Goal: Transaction & Acquisition: Obtain resource

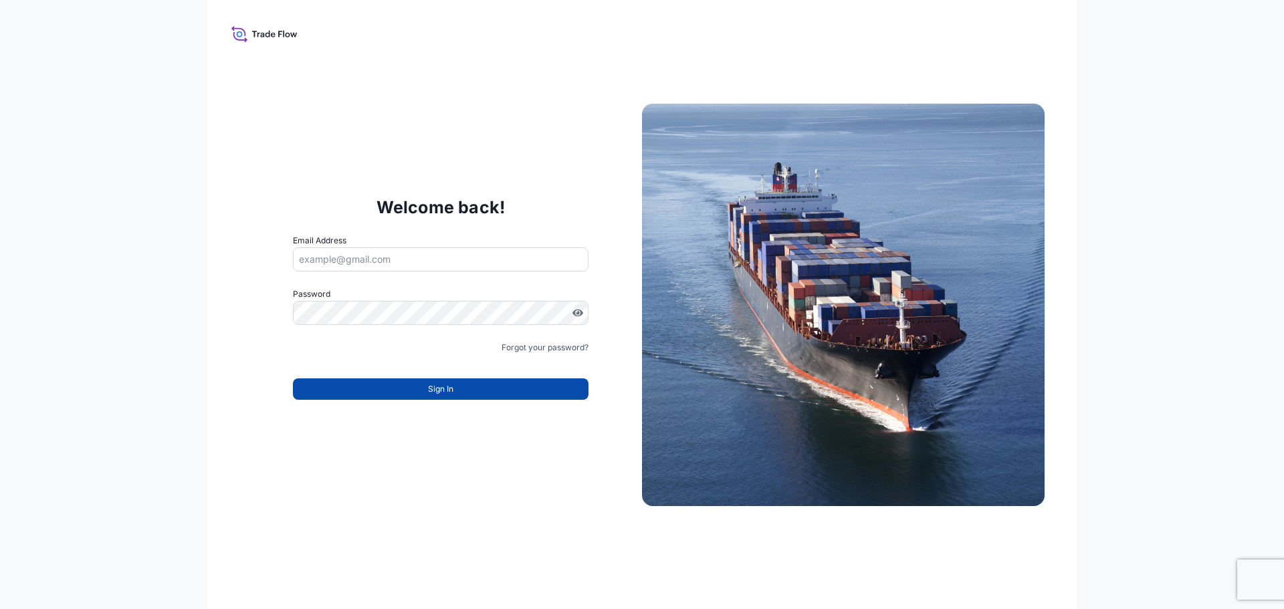
type input "[EMAIL_ADDRESS][DOMAIN_NAME]"
click at [456, 390] on button "Sign In" at bounding box center [441, 388] width 296 height 21
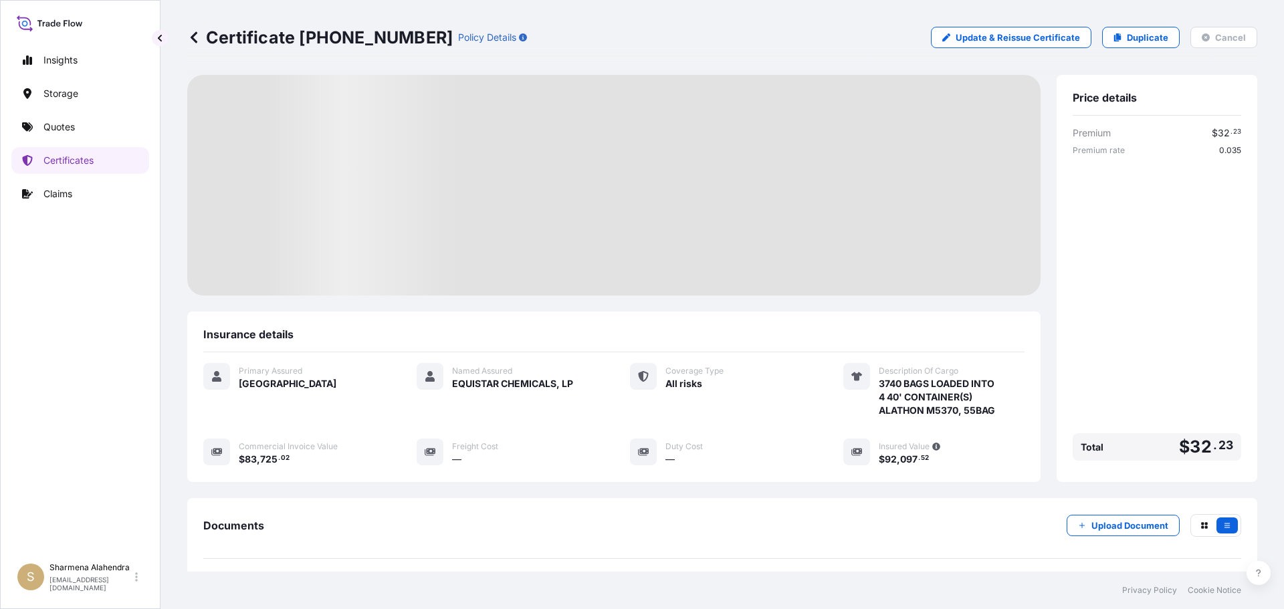
click at [736, 57] on div "Certificate [PHONE_NUMBER] Policy Details Update & Reissue Certificate Duplicat…" at bounding box center [722, 37] width 1070 height 75
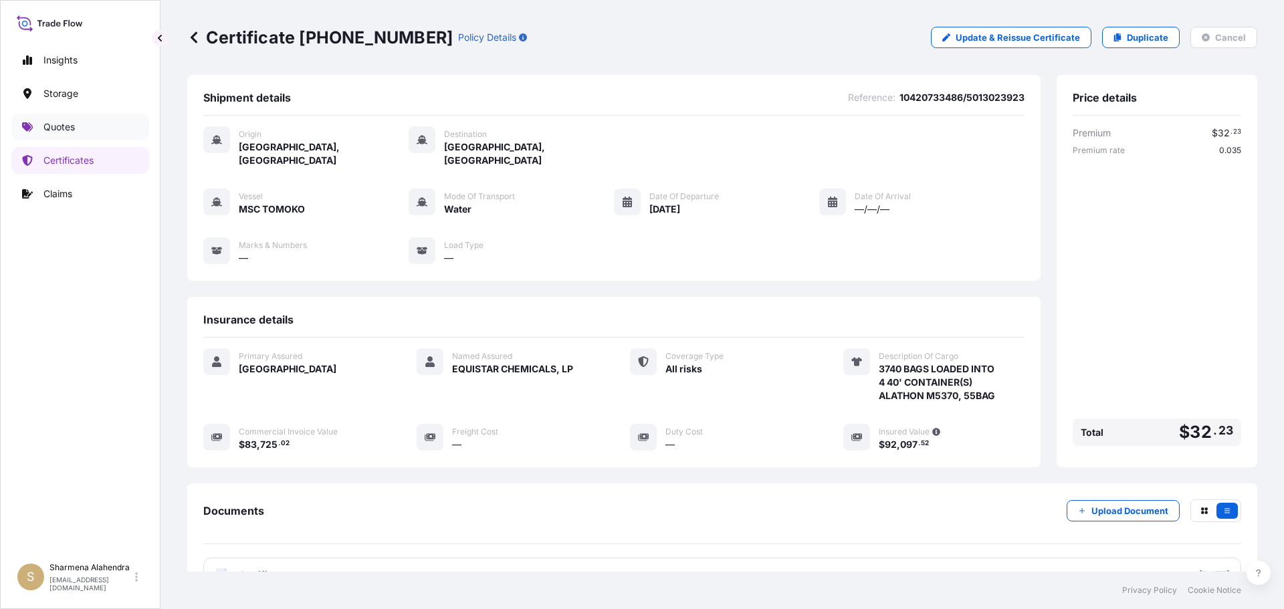
click at [68, 134] on link "Quotes" at bounding box center [80, 127] width 138 height 27
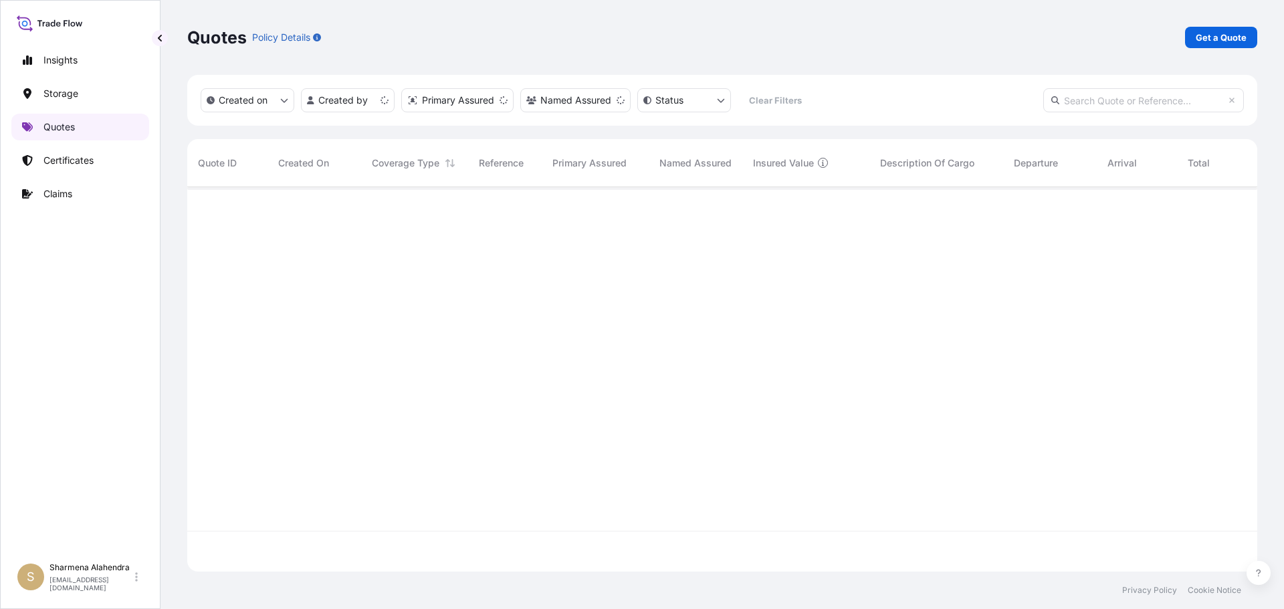
scroll to position [382, 1060]
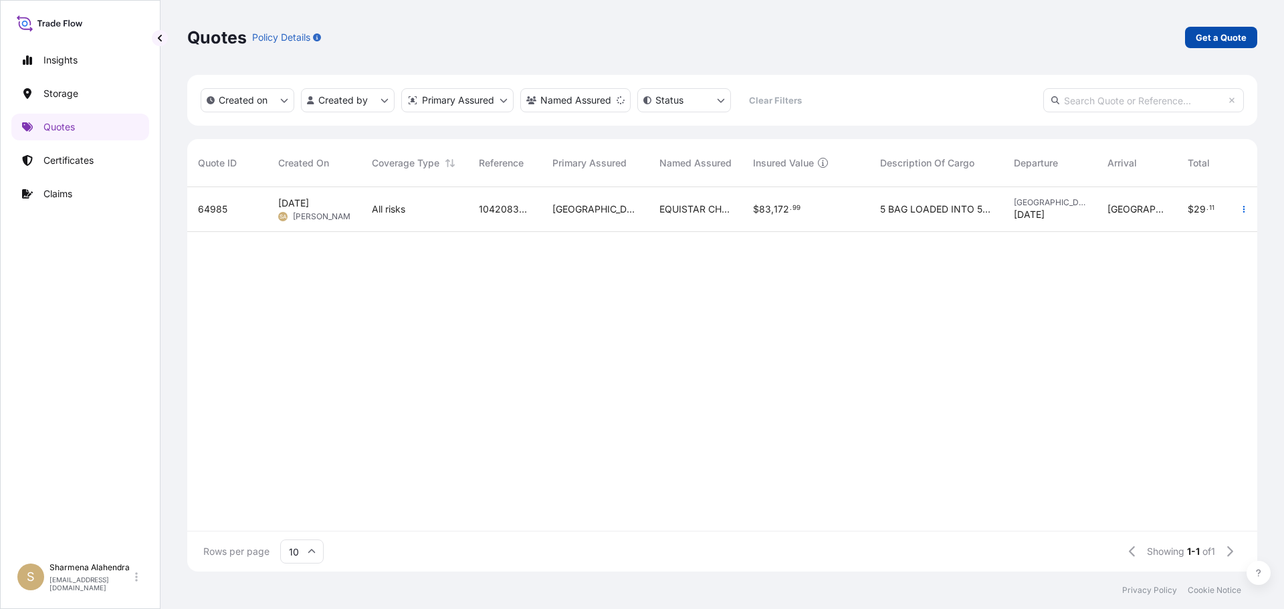
click at [1204, 39] on p "Get a Quote" at bounding box center [1221, 37] width 51 height 13
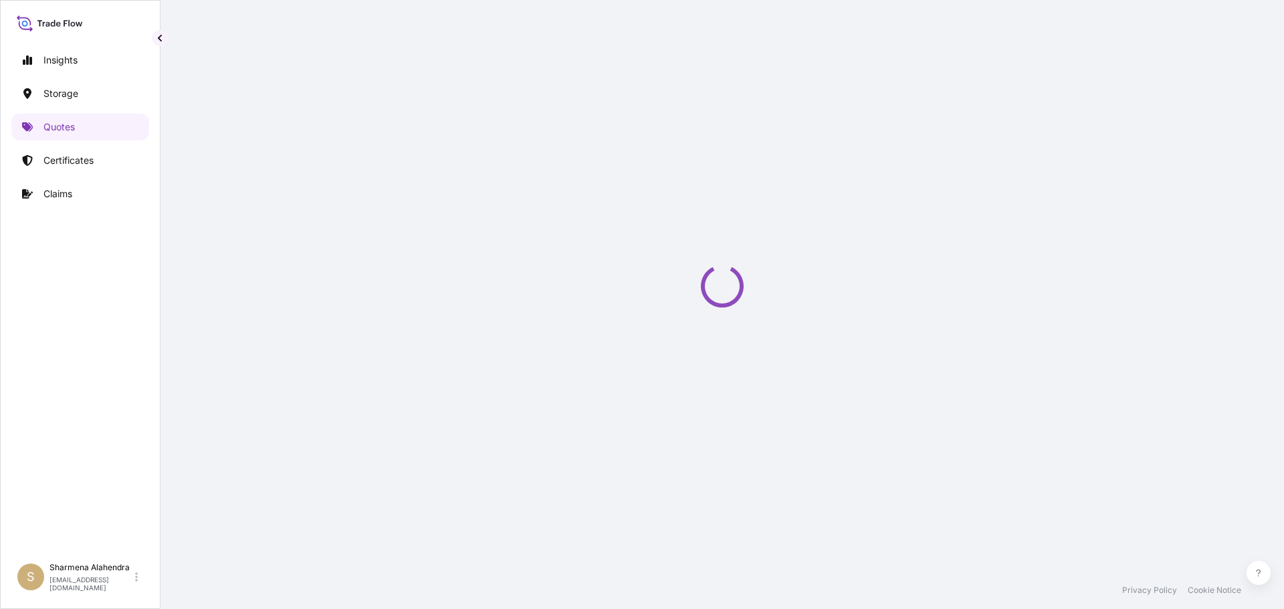
scroll to position [21, 0]
select select "Water"
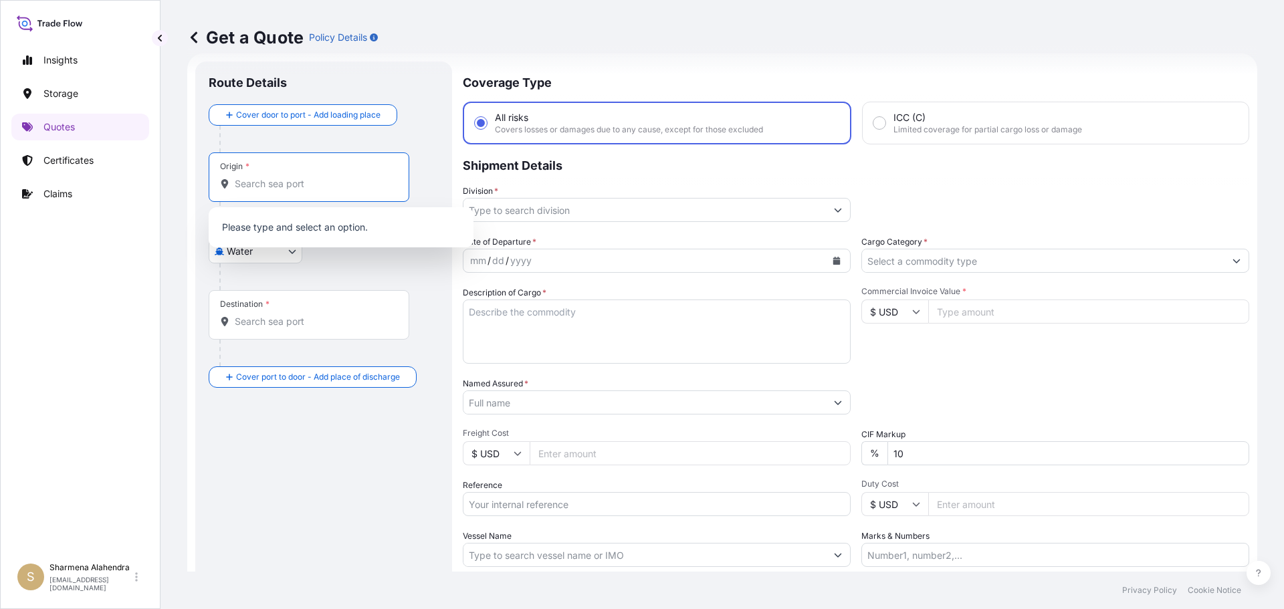
click at [250, 181] on input "Origin *" at bounding box center [314, 183] width 158 height 13
paste input "[GEOGRAPHIC_DATA], [GEOGRAPHIC_DATA]"
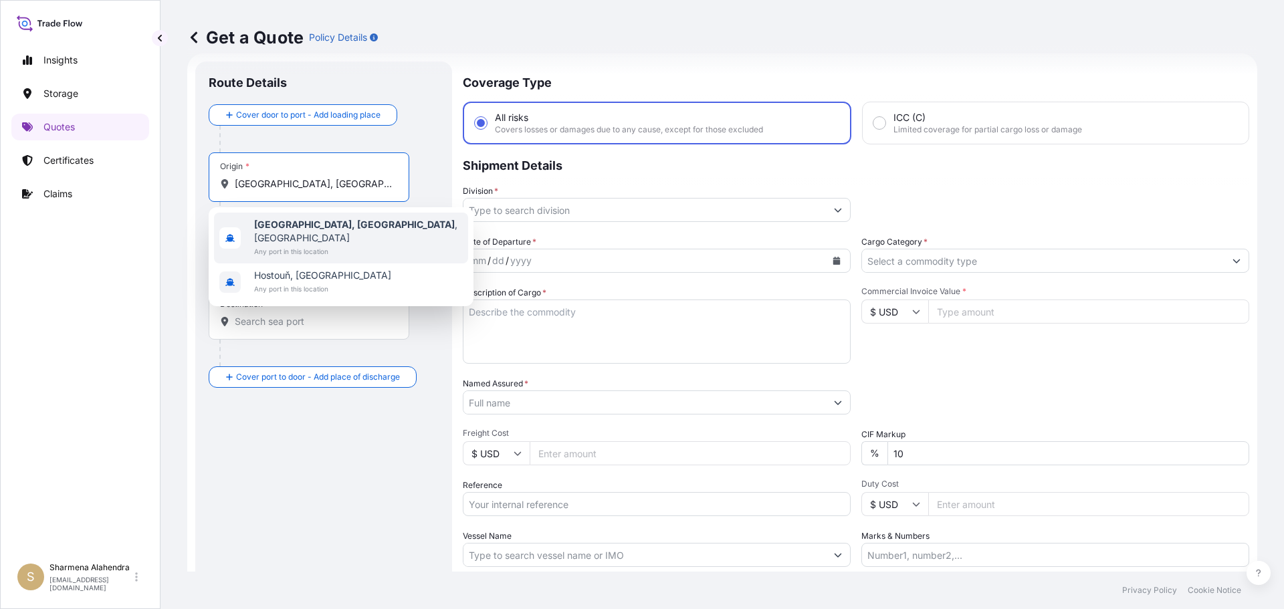
click at [292, 245] on span "Any port in this location" at bounding box center [358, 251] width 209 height 13
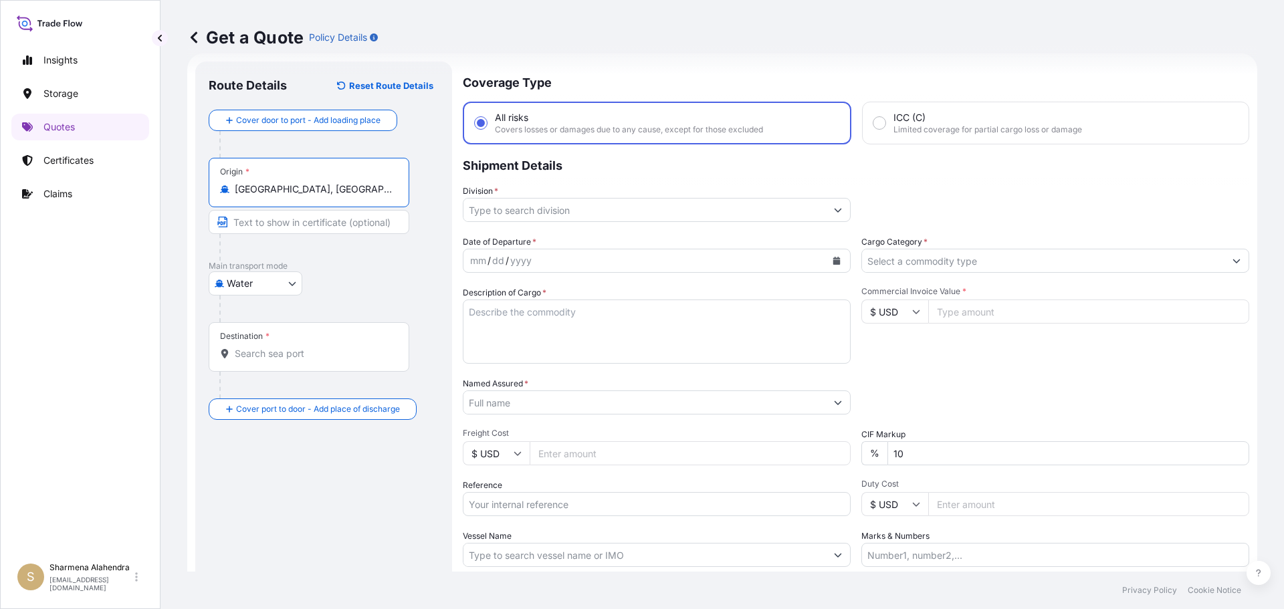
type input "[GEOGRAPHIC_DATA], [GEOGRAPHIC_DATA], [GEOGRAPHIC_DATA]"
click at [699, 62] on div "Get a Quote Policy Details" at bounding box center [722, 37] width 1070 height 75
click at [282, 346] on div "Destination *" at bounding box center [309, 346] width 201 height 49
click at [261, 352] on input "Destination *" at bounding box center [314, 353] width 158 height 13
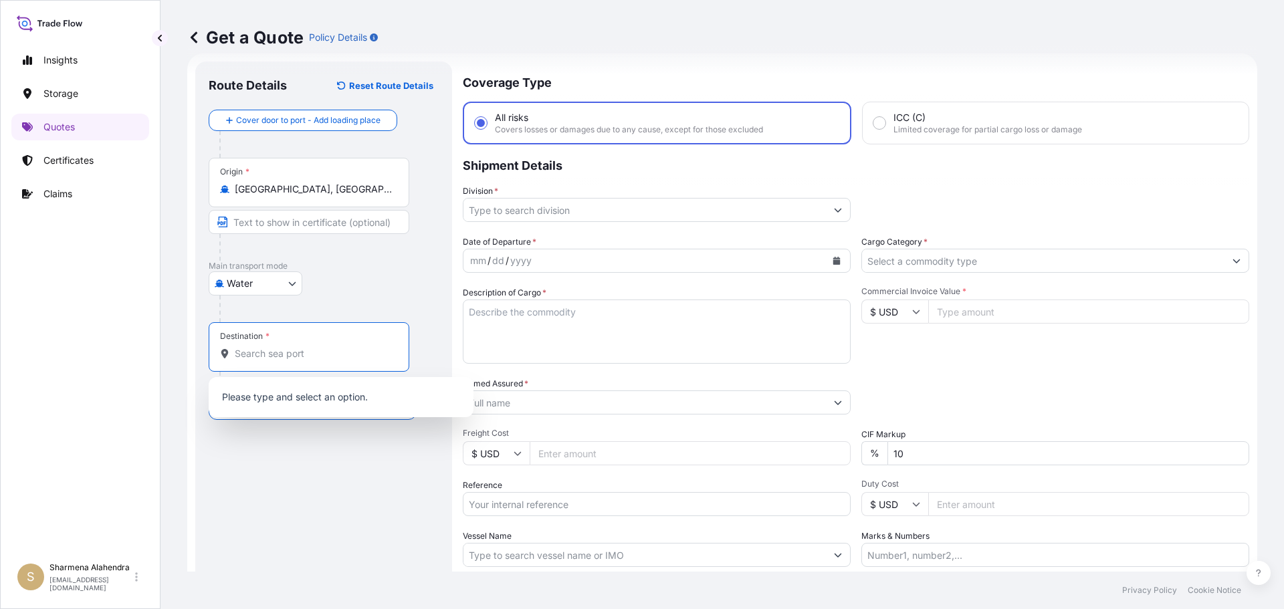
paste input "[GEOGRAPHIC_DATA], [GEOGRAPHIC_DATA]"
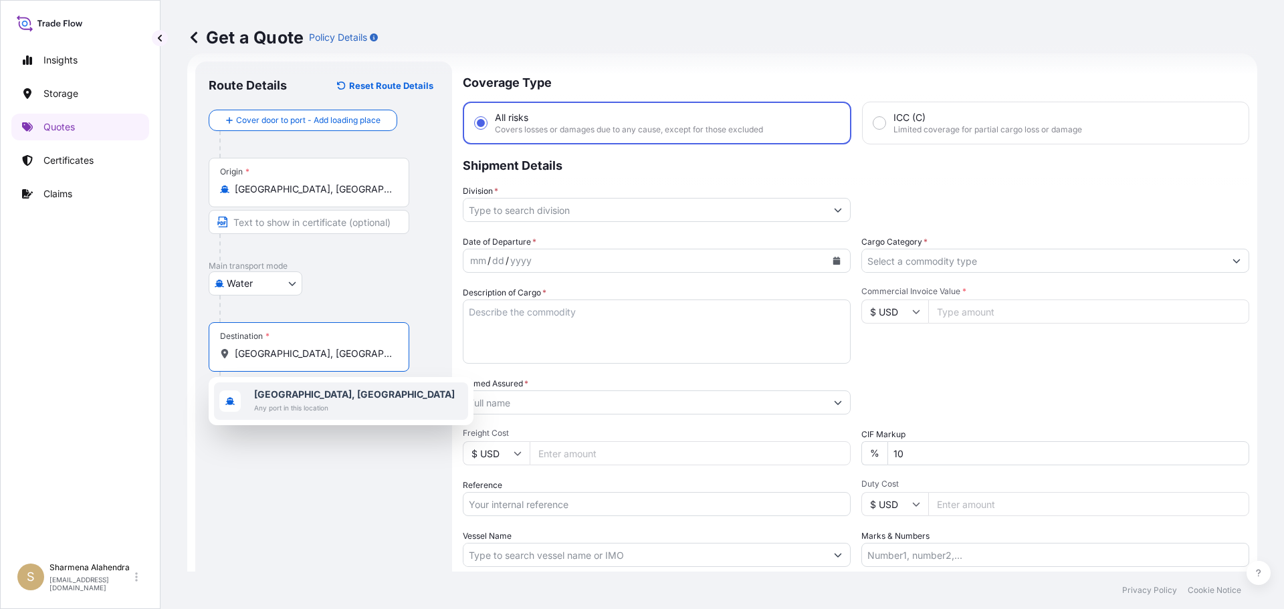
click at [313, 397] on span "[GEOGRAPHIC_DATA], [GEOGRAPHIC_DATA]" at bounding box center [354, 394] width 201 height 13
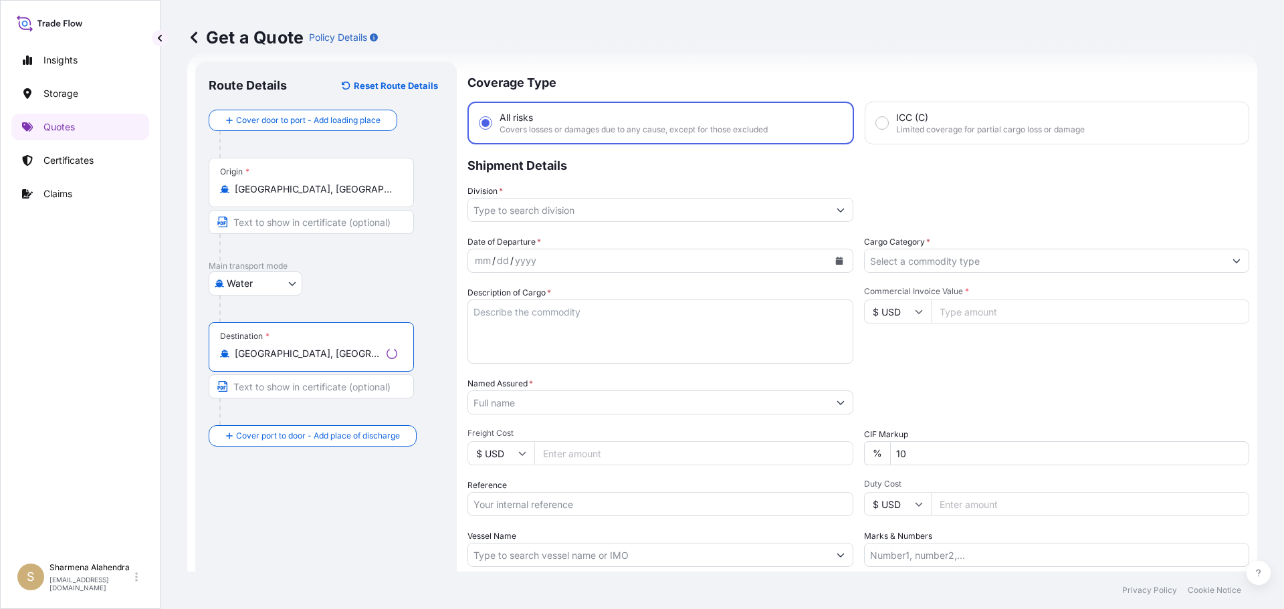
type input "[GEOGRAPHIC_DATA], [GEOGRAPHIC_DATA]"
click at [611, 199] on input "Division *" at bounding box center [648, 210] width 360 height 24
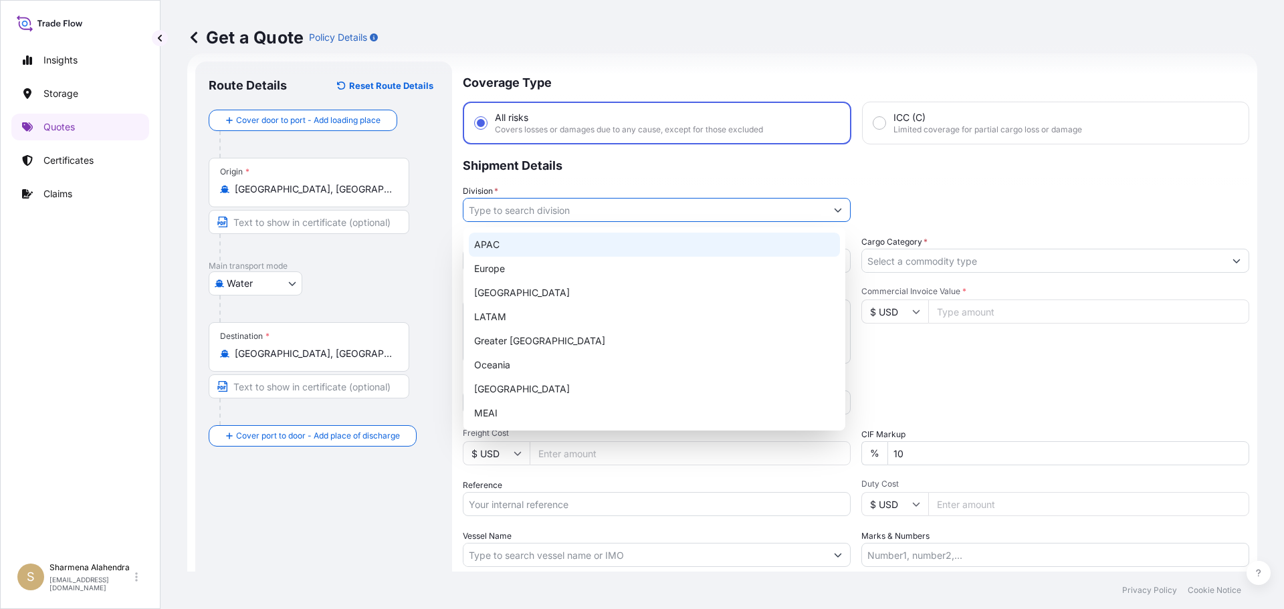
click at [502, 247] on div "APAC" at bounding box center [654, 245] width 371 height 24
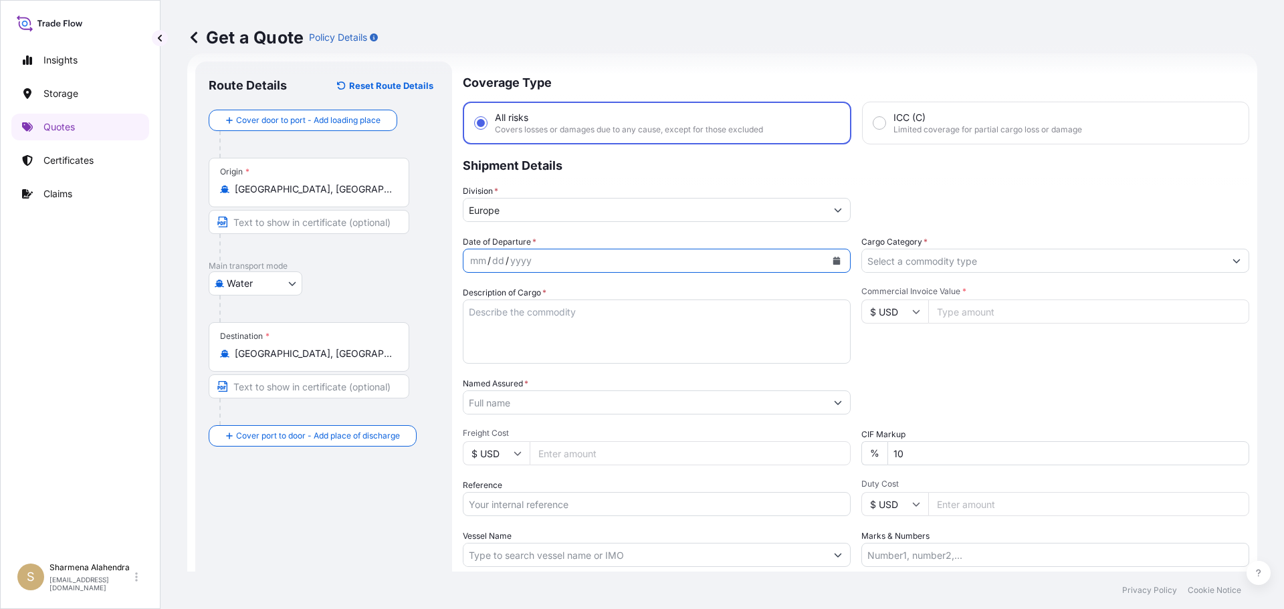
click at [833, 261] on icon "Calendar" at bounding box center [836, 261] width 7 height 8
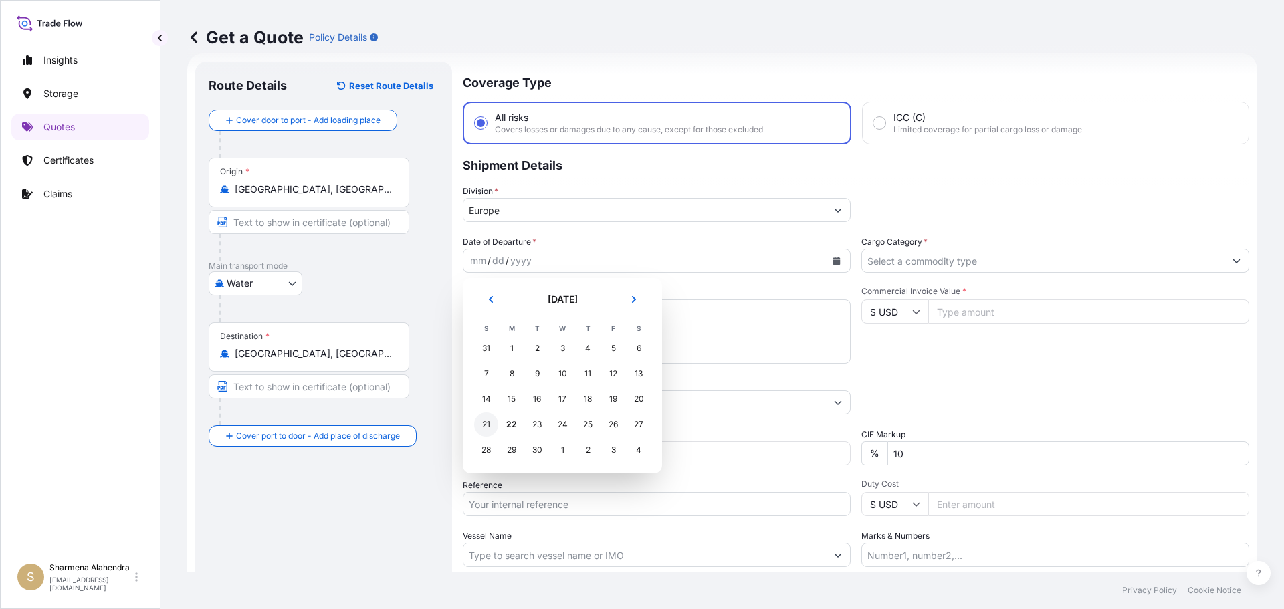
click at [491, 423] on div "21" at bounding box center [486, 425] width 24 height 24
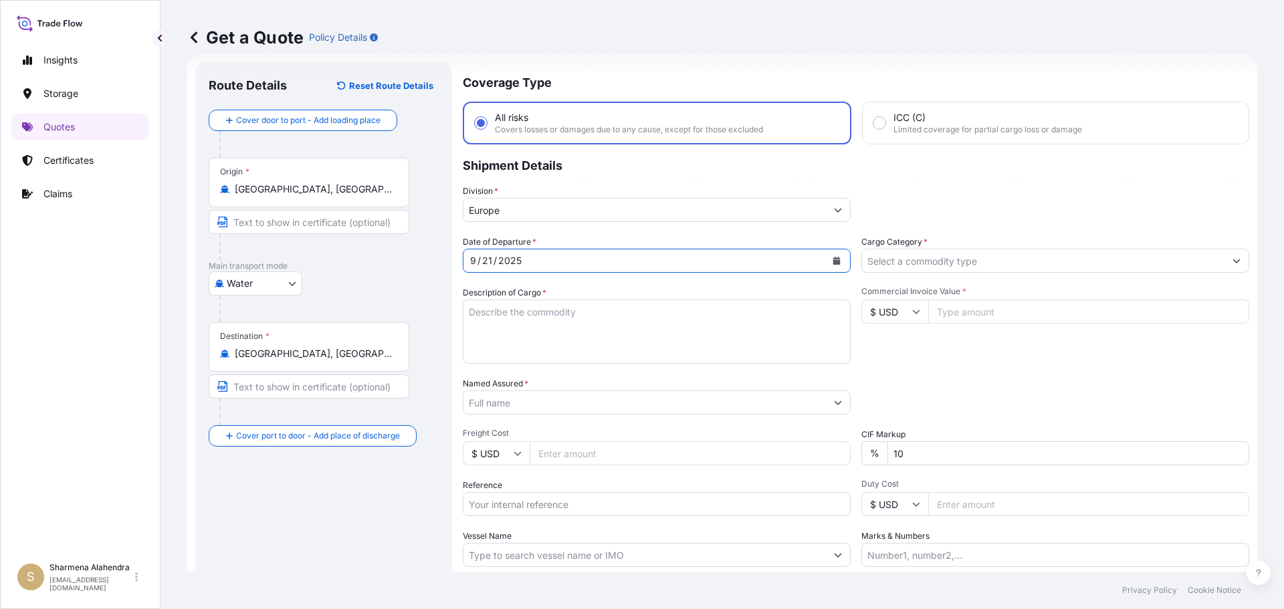
click at [518, 212] on input "Europe" at bounding box center [644, 210] width 362 height 24
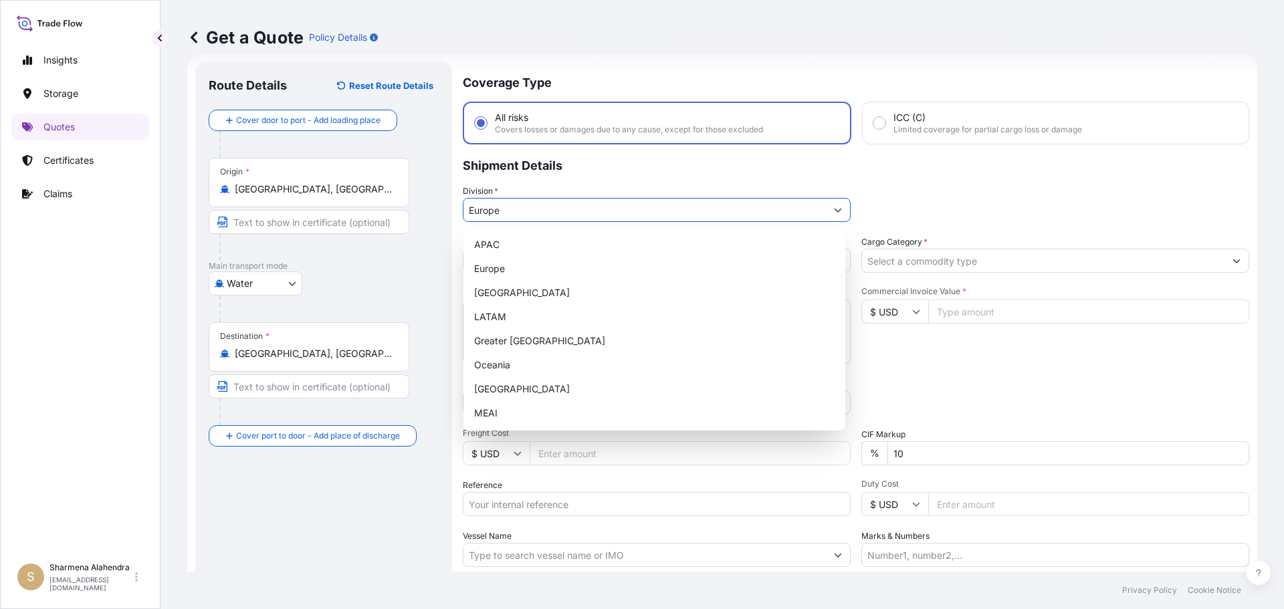
click at [517, 238] on div "APAC" at bounding box center [654, 245] width 371 height 24
type input "APAC"
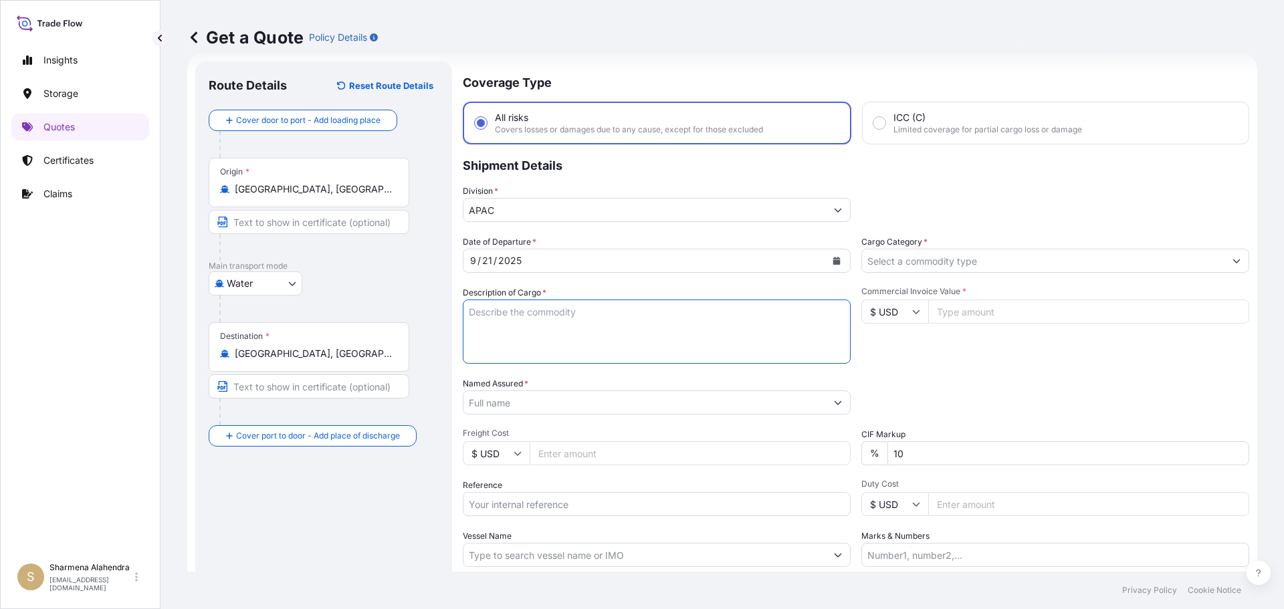
click at [538, 346] on textarea "Description of Cargo *" at bounding box center [657, 332] width 388 height 64
click at [728, 325] on textarea "Description of Cargo *" at bounding box center [657, 332] width 388 height 64
paste textarea "BAGS LOADED INTO 4 40' CONTAINER(S) PETROTHENE GA564189, 55BAG"
click at [469, 312] on textarea "BAGS LOADED INTO 4 40' CONTAINER(S) PETROTHENE GA564189, 55BAG" at bounding box center [657, 332] width 388 height 64
paste textarea "10420857426"
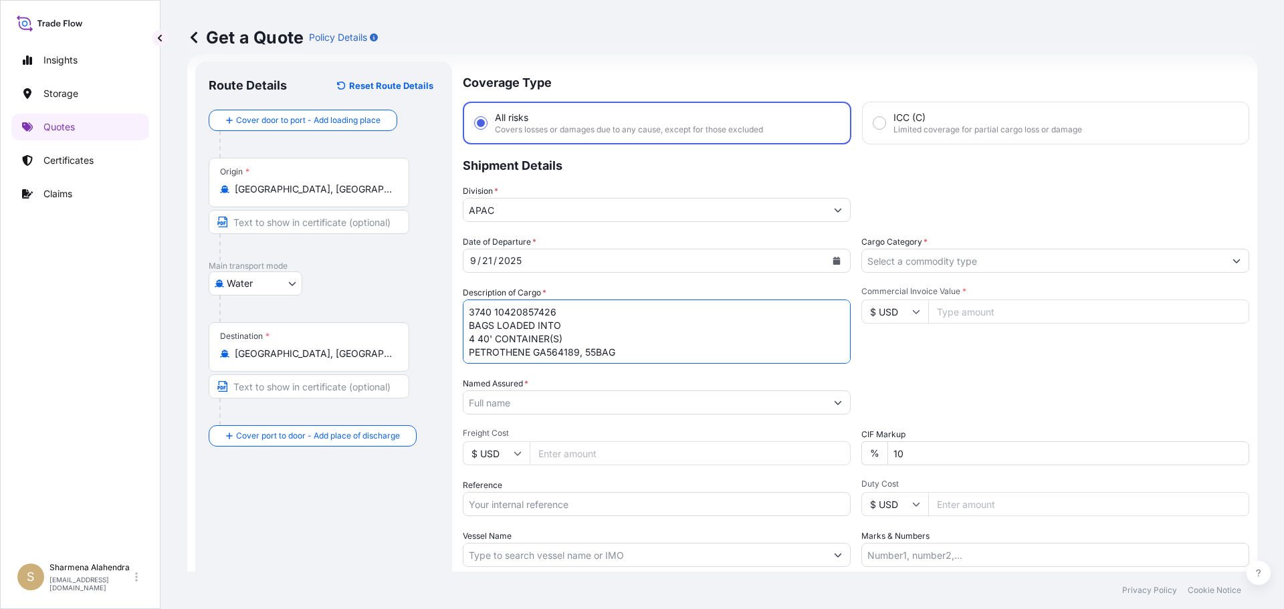
type textarea "3740 BAGS LOADED INTO 4 40' CONTAINER(S) PETROTHENE GA564189, 55BAG"
click at [521, 393] on input "Named Assured *" at bounding box center [644, 403] width 362 height 24
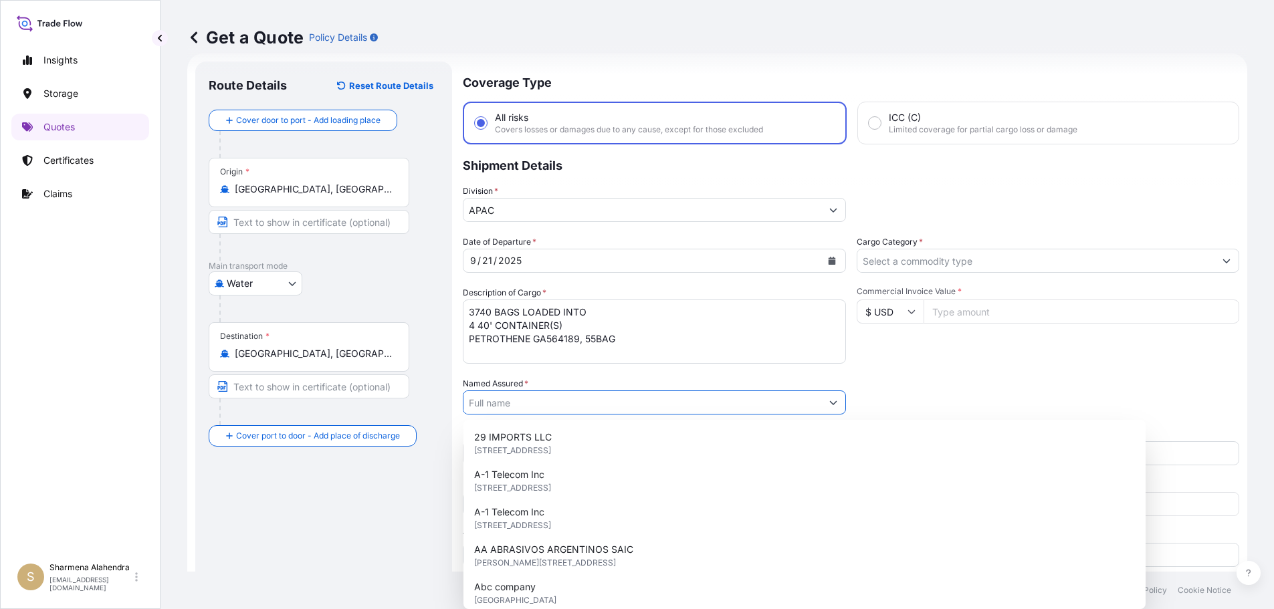
paste input "10420857426"
type input "10420857426"
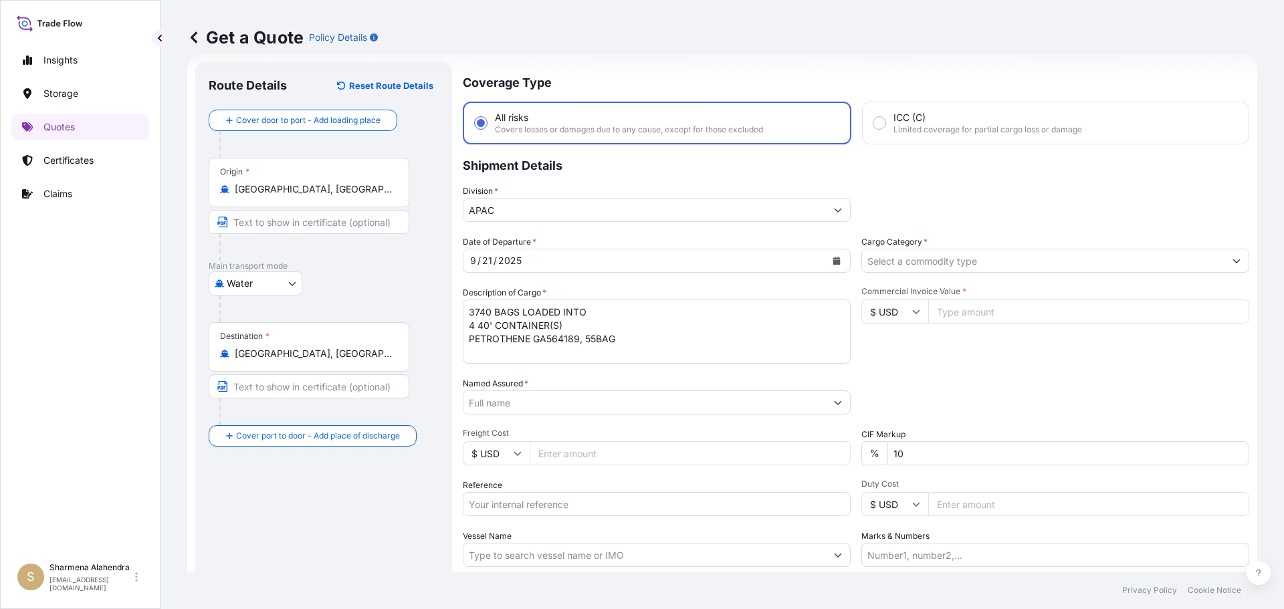
click at [693, 405] on input "Named Assured *" at bounding box center [644, 403] width 362 height 24
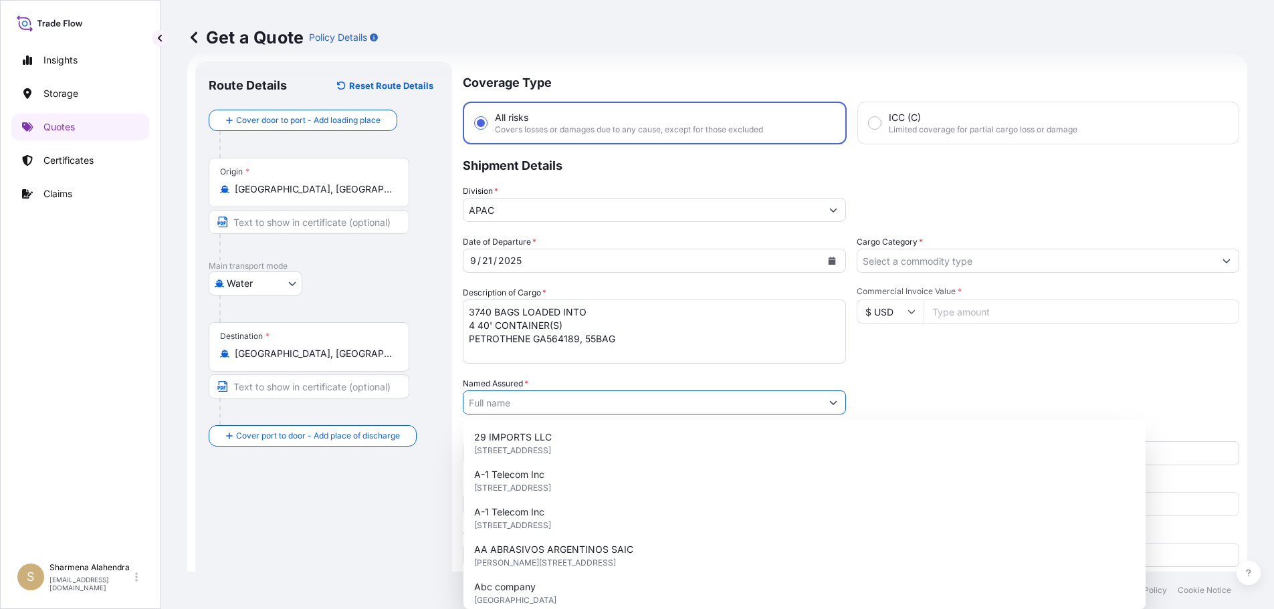
paste input "EQUISTAR CHEMICALS, LP"
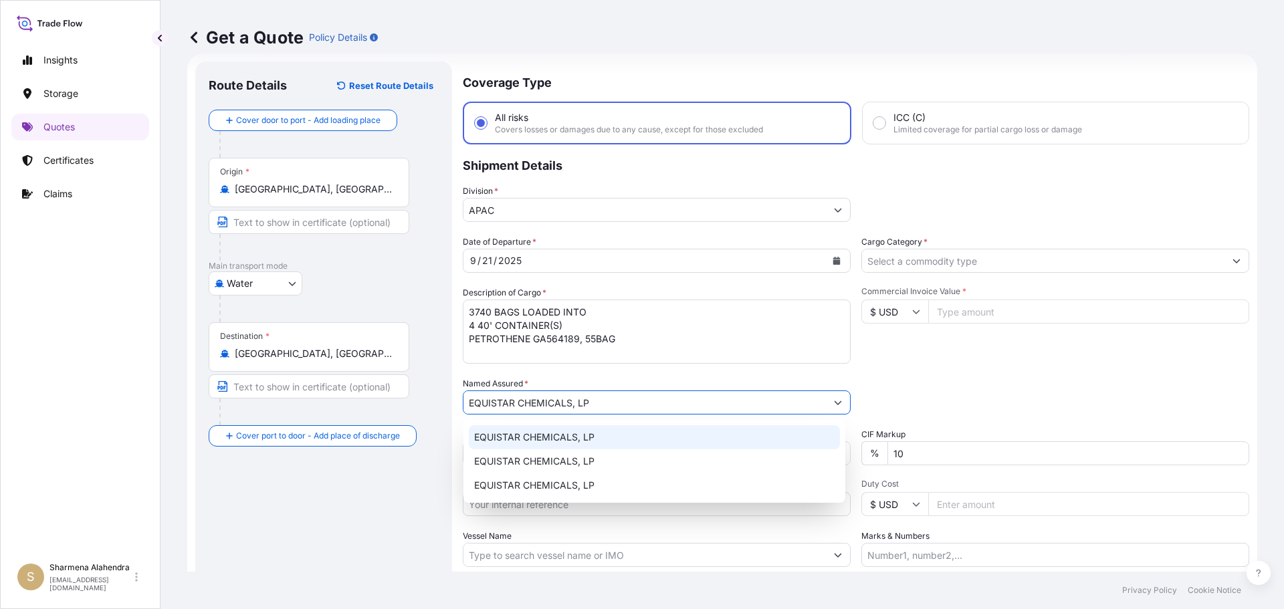
click at [545, 440] on span "EQUISTAR CHEMICALS, LP" at bounding box center [534, 437] width 120 height 13
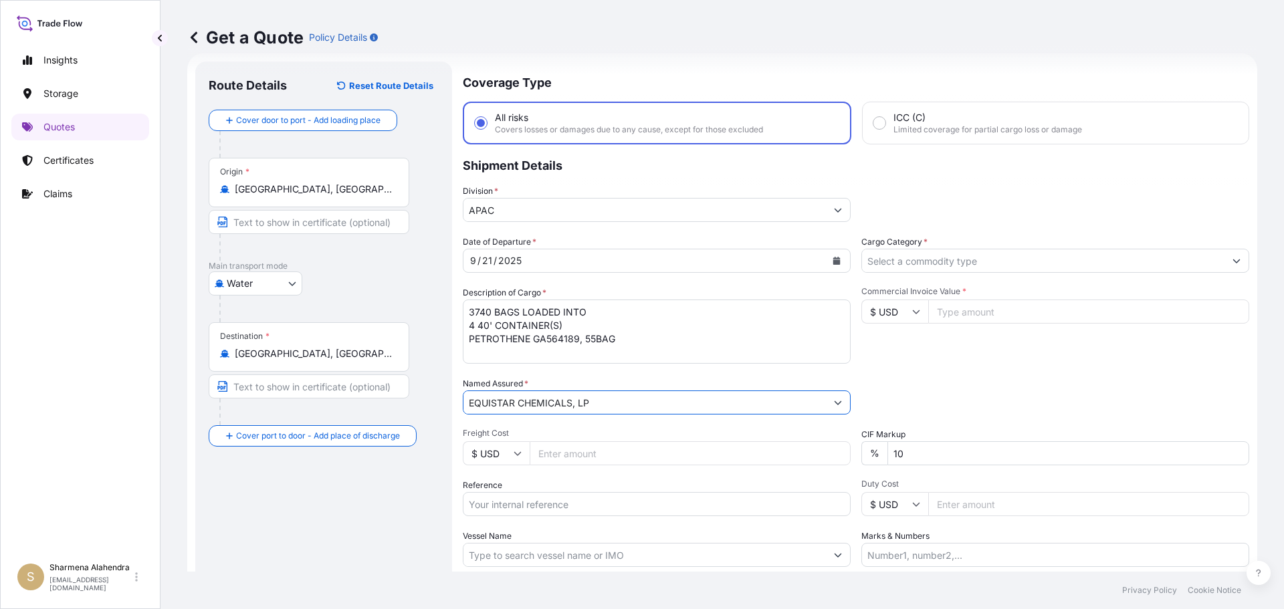
type input "EQUISTAR CHEMICALS, LP"
click at [552, 503] on input "Reference" at bounding box center [657, 504] width 388 height 24
paste input "10420857426"
paste input "5013163585"
type input "10420857426/5013163585"
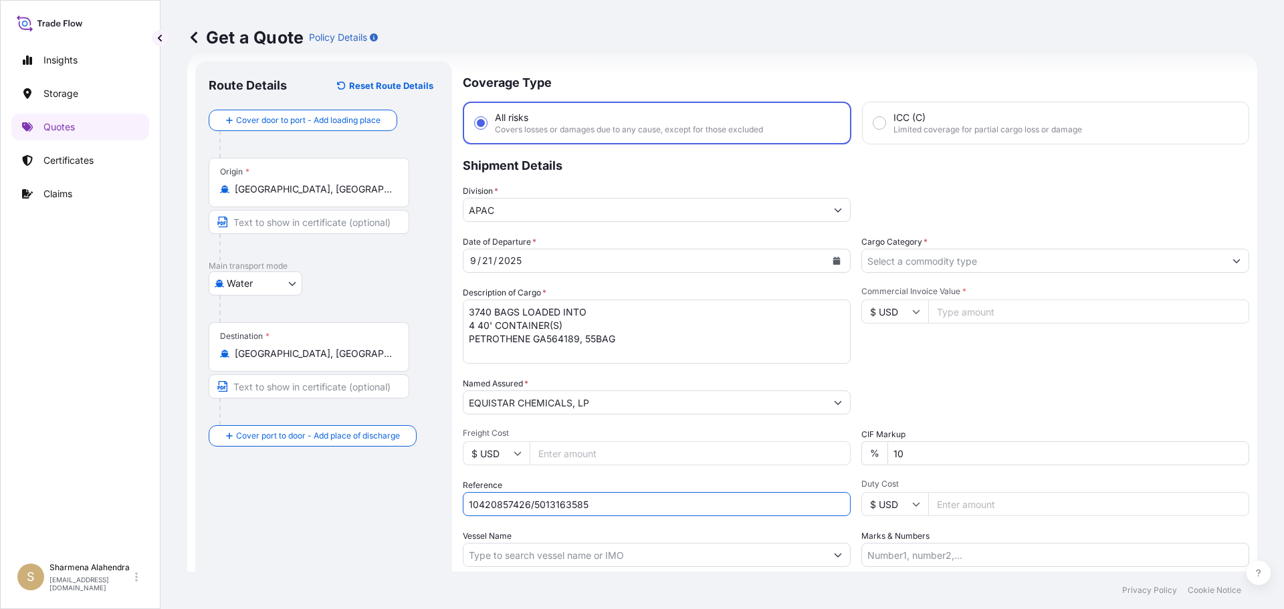
click at [554, 556] on input "Vessel Name" at bounding box center [644, 555] width 362 height 24
click at [678, 550] on input "Vessel Name" at bounding box center [644, 555] width 362 height 24
paste input "MAERSK [GEOGRAPHIC_DATA]"
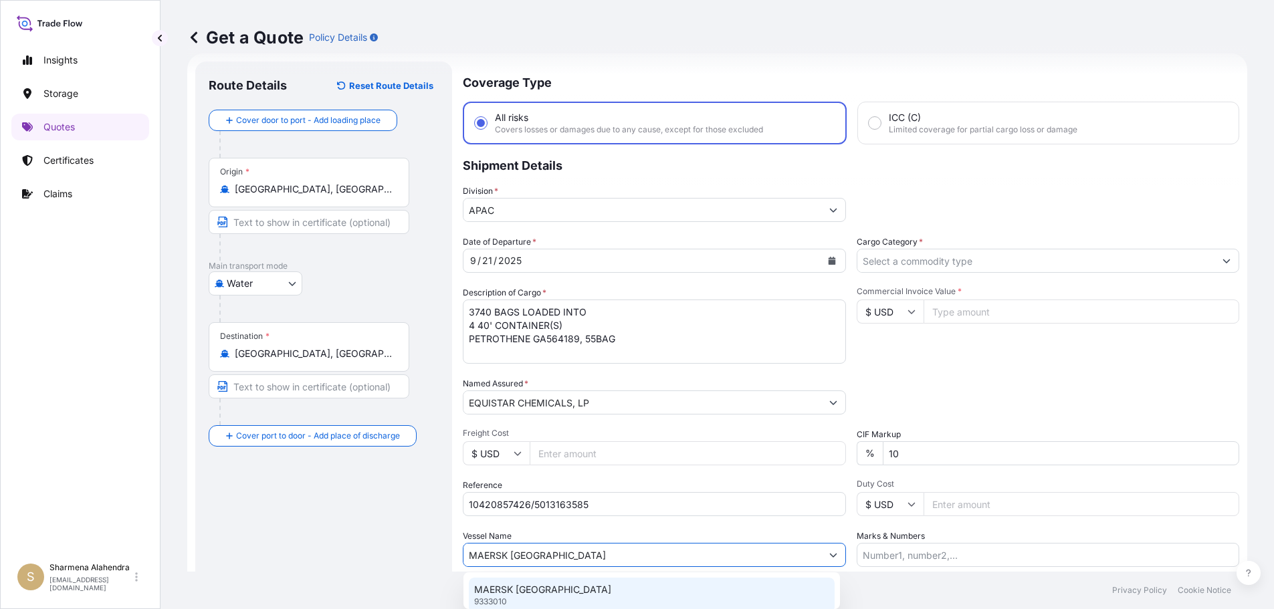
click at [609, 592] on div "MAERSK KENSINGTON 9333010" at bounding box center [652, 595] width 366 height 35
type input "MAERSK [GEOGRAPHIC_DATA]"
click at [930, 264] on input "Cargo Category *" at bounding box center [1043, 261] width 362 height 24
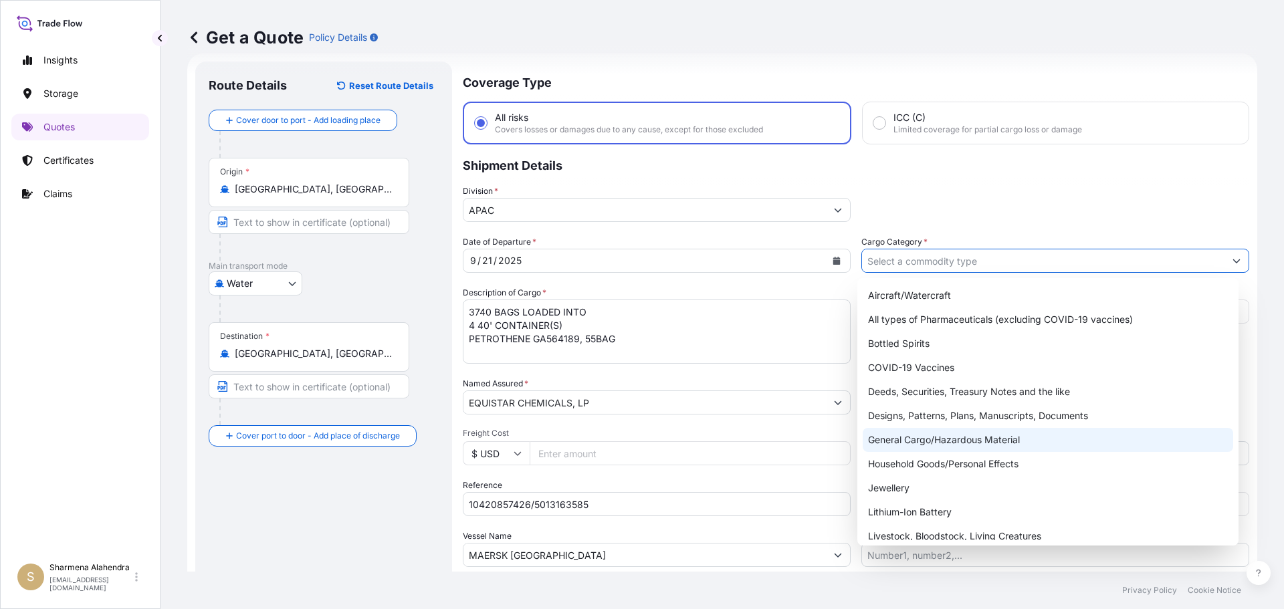
click at [928, 437] on div "General Cargo/Hazardous Material" at bounding box center [1048, 440] width 371 height 24
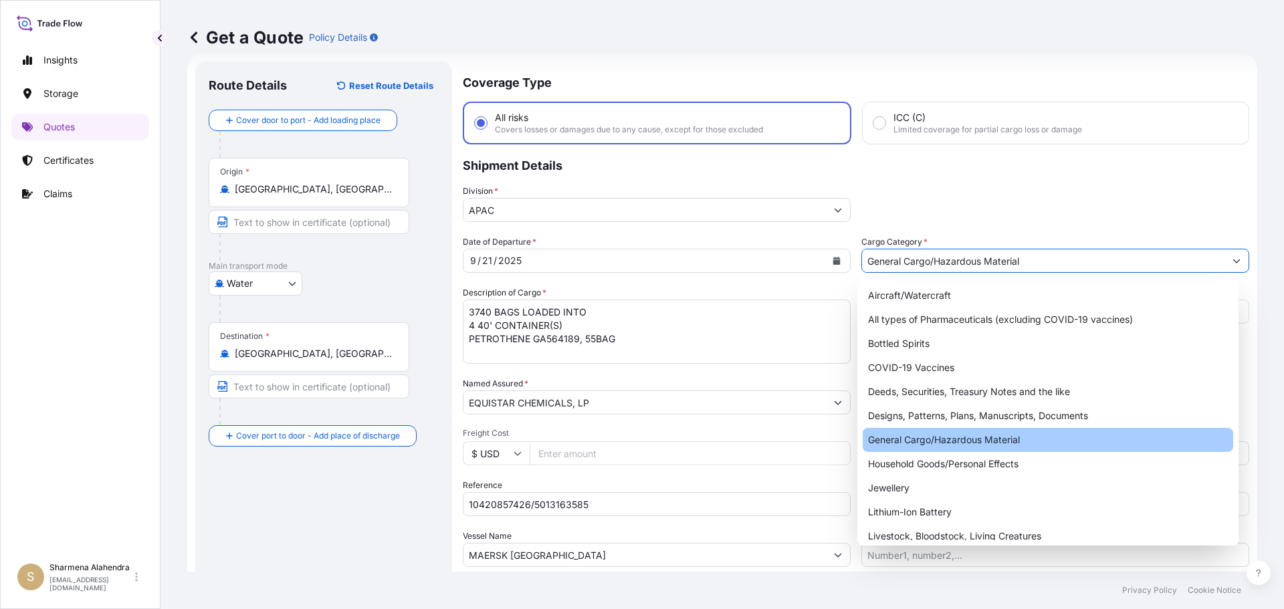
type input "General Cargo/Hazardous Material"
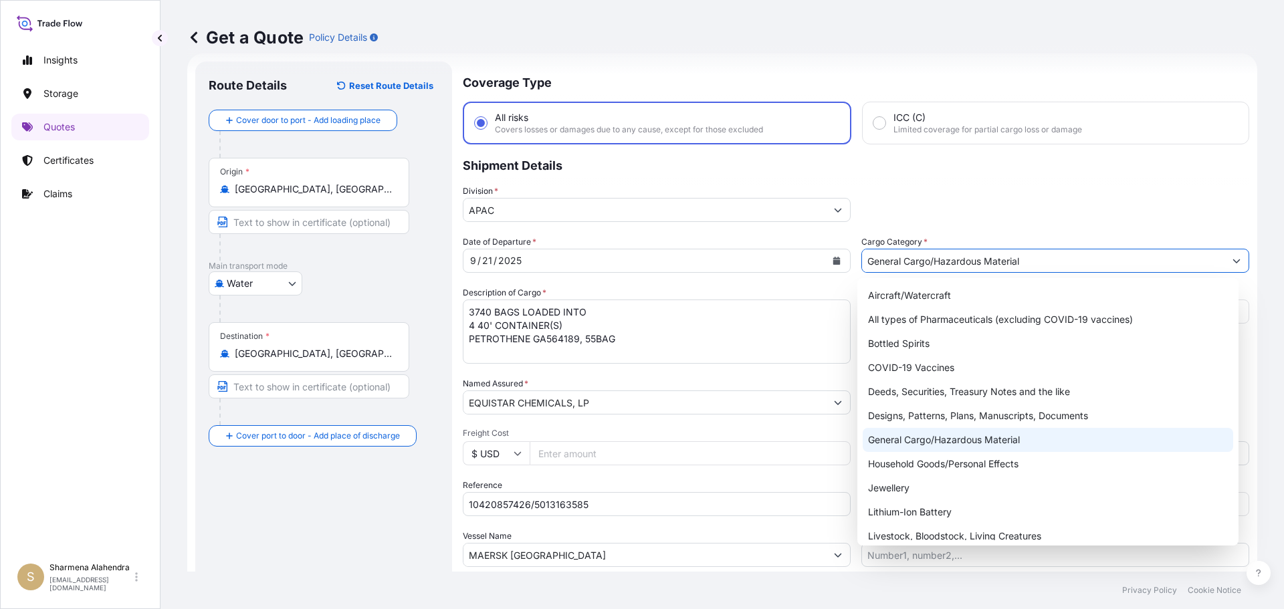
click at [927, 448] on div "General Cargo/Hazardous Material" at bounding box center [1048, 440] width 371 height 24
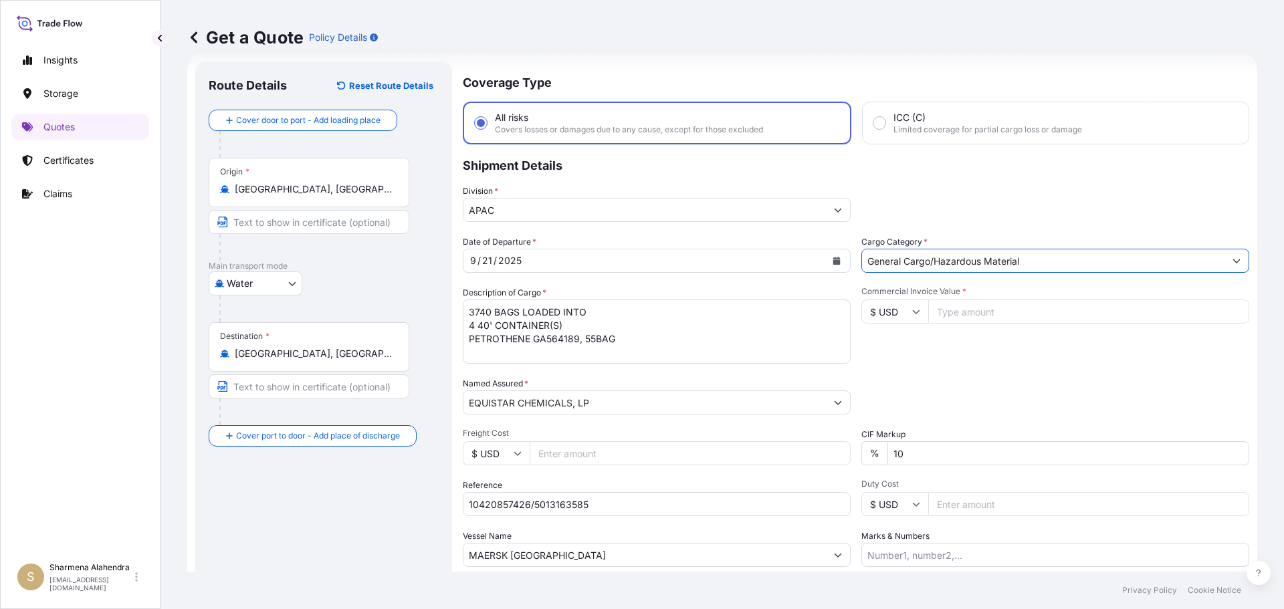
click at [994, 310] on input "Commercial Invoice Value *" at bounding box center [1088, 312] width 321 height 24
paste input "83215.01"
type input "83215.02"
click at [1019, 360] on div "Commercial Invoice Value * $ USD 83215.02" at bounding box center [1055, 325] width 388 height 78
click at [1007, 361] on div "Commercial Invoice Value * $ USD 83215.02" at bounding box center [1055, 325] width 388 height 78
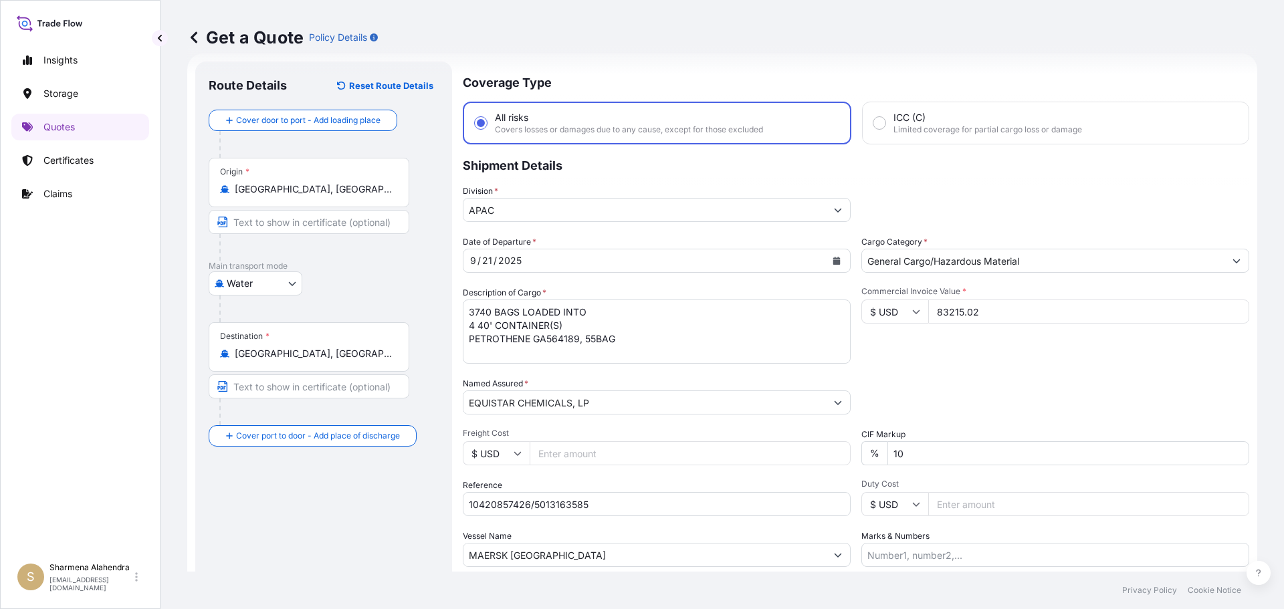
scroll to position [124, 0]
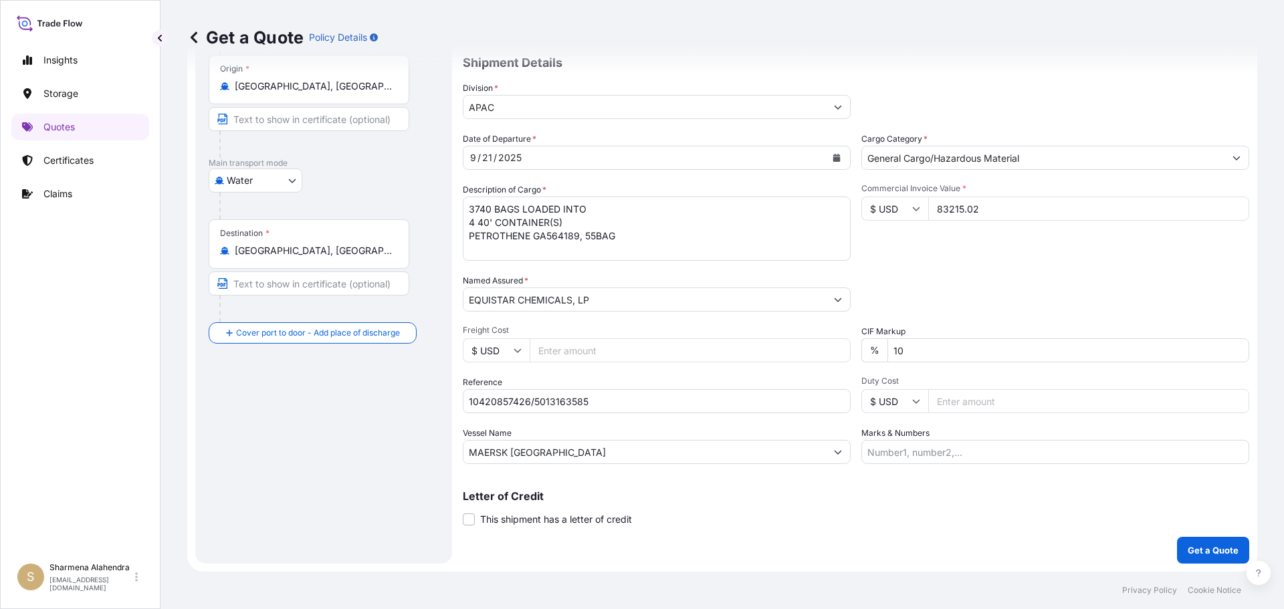
click at [1208, 552] on p "Get a Quote" at bounding box center [1213, 550] width 51 height 13
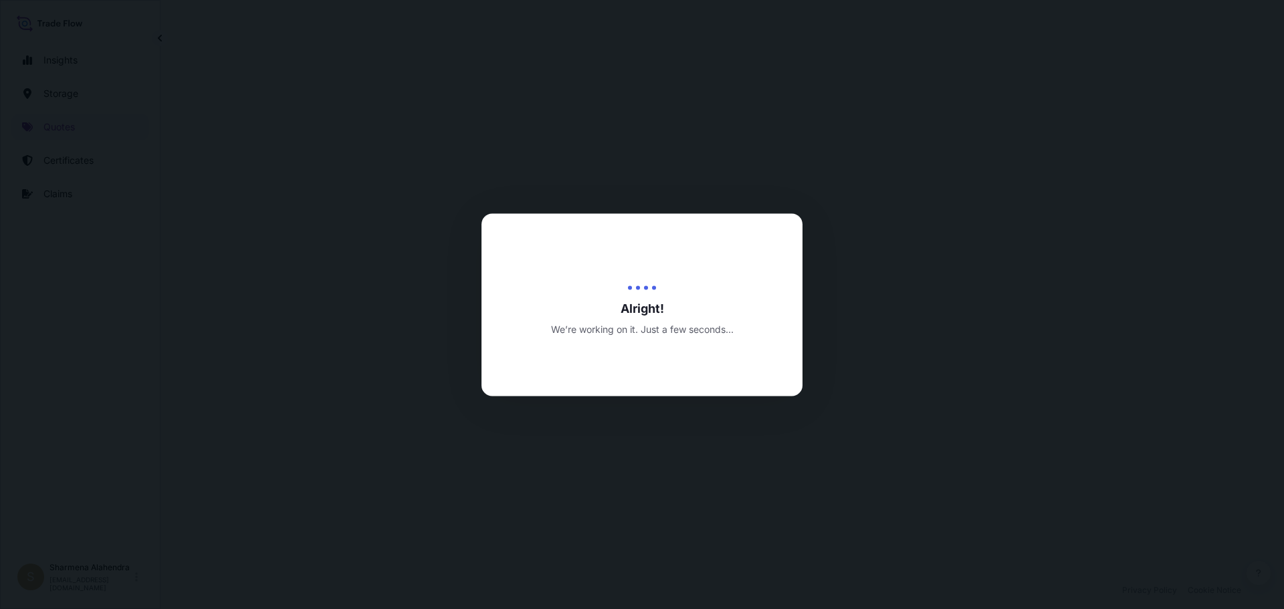
select select "Water"
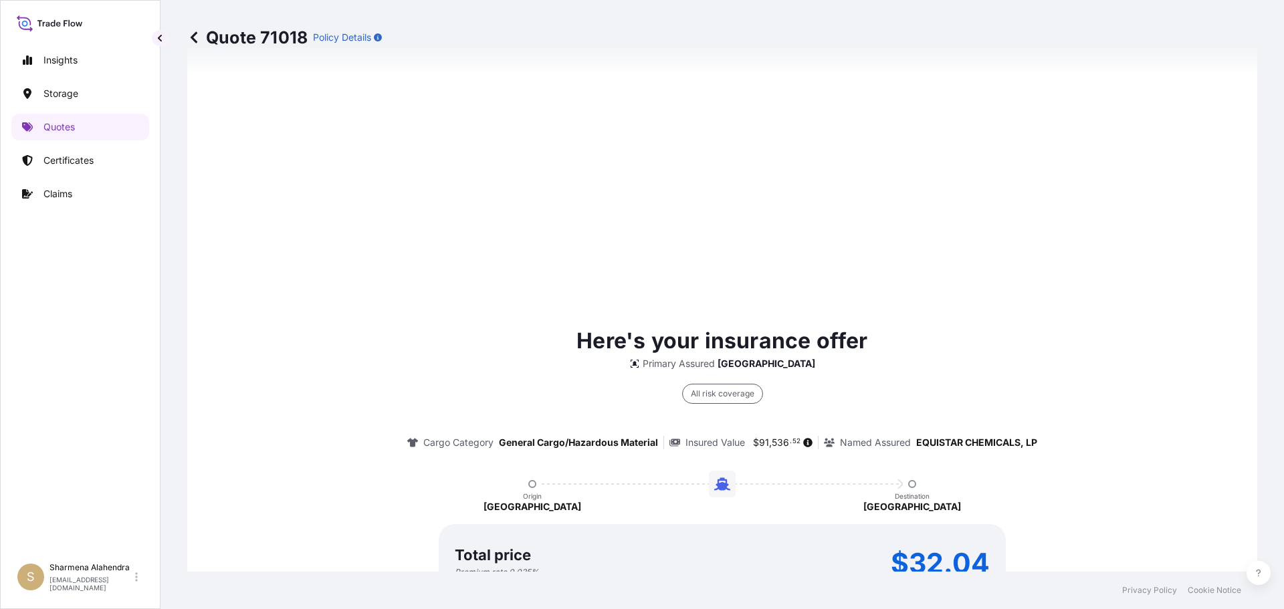
scroll to position [1912, 0]
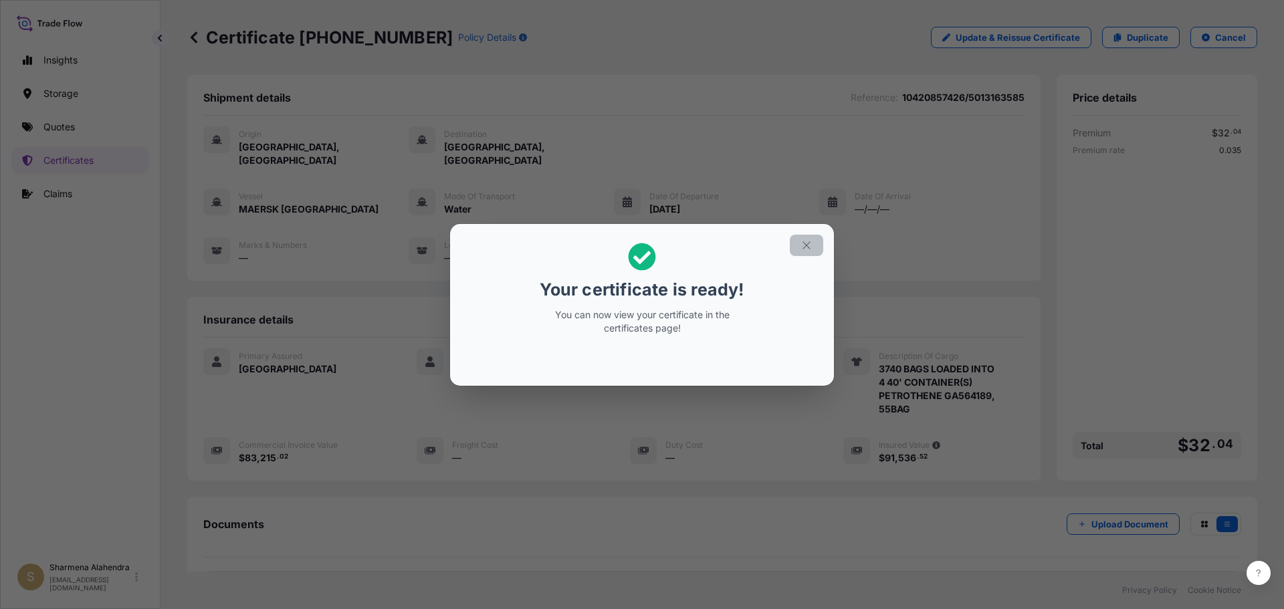
click at [805, 246] on icon "button" at bounding box center [805, 244] width 7 height 7
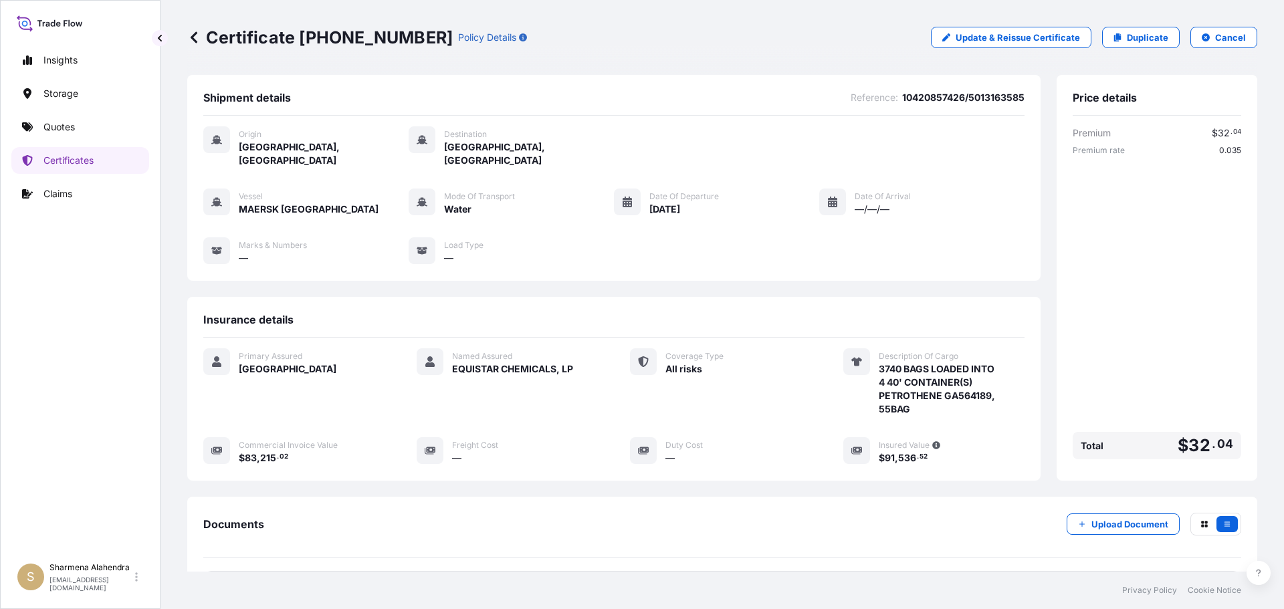
scroll to position [120, 0]
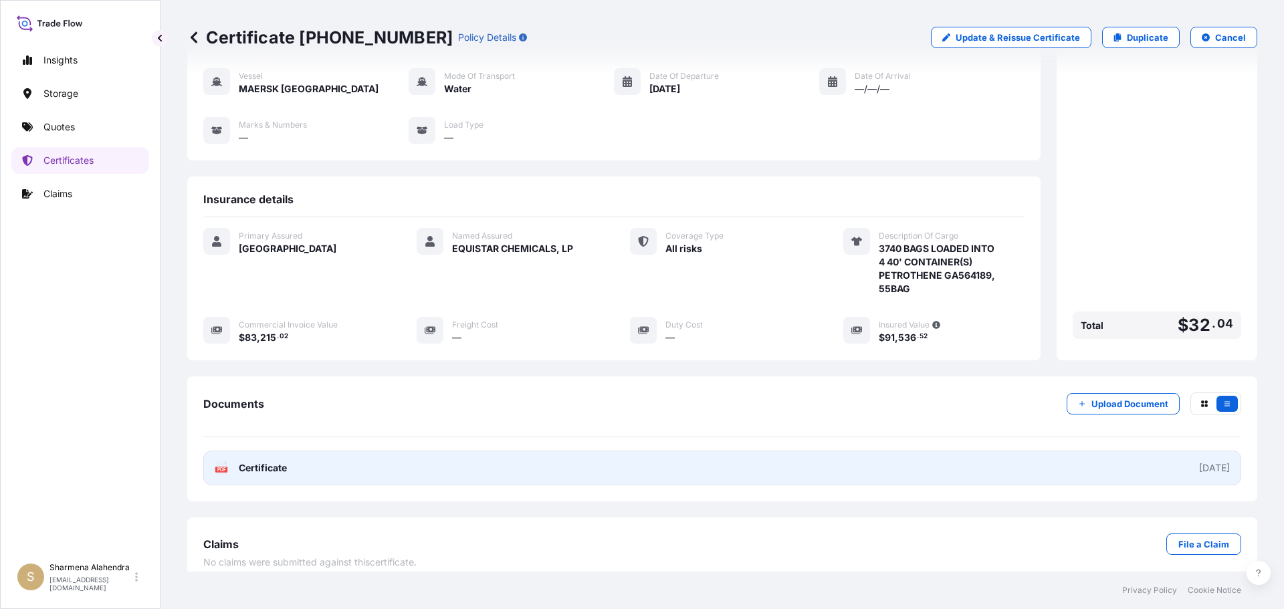
click at [595, 457] on link "PDF Certificate [DATE]" at bounding box center [722, 468] width 1038 height 35
